Goal: Check status: Check status

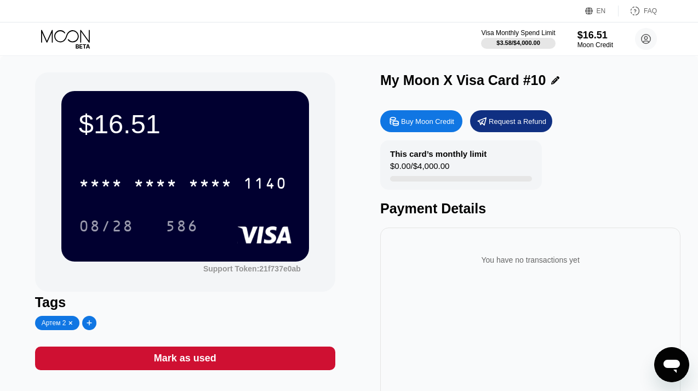
click at [62, 26] on div "Visa Monthly Spend Limit $3.58 / $4,000.00 $16.51 Moon Credit [DOMAIN_NAME][EMA…" at bounding box center [349, 38] width 698 height 33
click at [62, 35] on icon at bounding box center [66, 39] width 51 height 19
